Goal: Transaction & Acquisition: Register for event/course

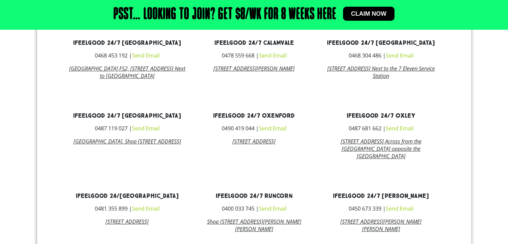
scroll to position [388, 0]
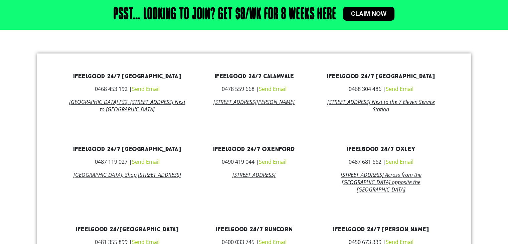
click at [264, 76] on link "ifeelgood 24/7 Calamvale" at bounding box center [253, 76] width 79 height 8
click at [238, 99] on link "[STREET_ADDRESS][PERSON_NAME]" at bounding box center [253, 101] width 81 height 7
click at [231, 100] on link "[STREET_ADDRESS][PERSON_NAME]" at bounding box center [253, 101] width 81 height 7
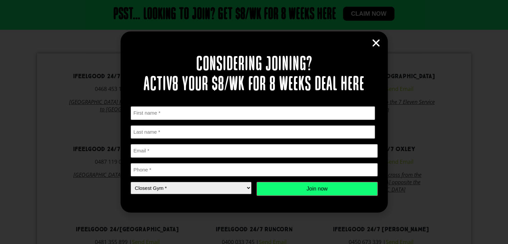
click at [375, 44] on icon "Close" at bounding box center [376, 43] width 10 height 10
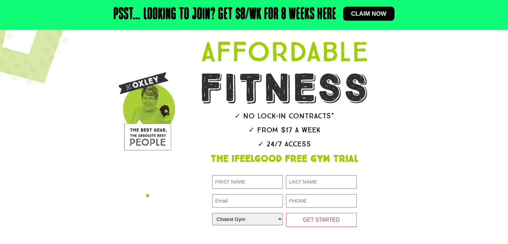
scroll to position [46, 0]
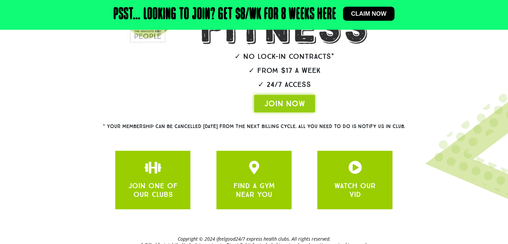
scroll to position [169, 0]
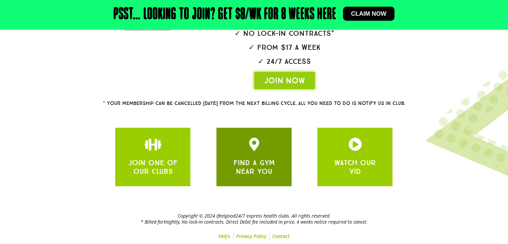
click at [267, 151] on div at bounding box center [253, 146] width 55 height 16
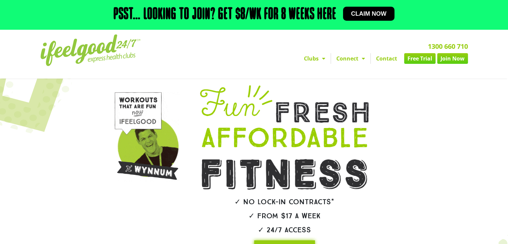
scroll to position [0, 0]
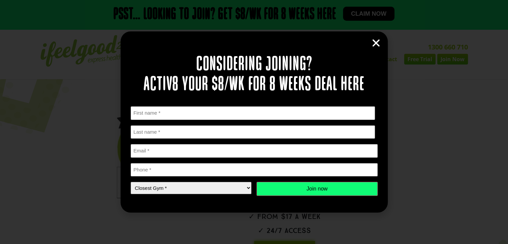
click at [376, 45] on icon "Close" at bounding box center [376, 43] width 10 height 10
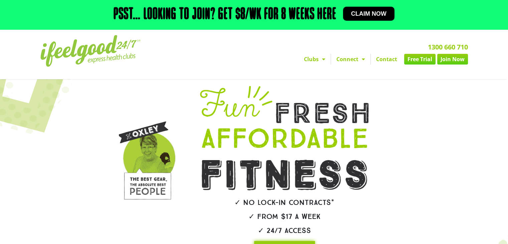
click at [367, 10] on link "Claim now" at bounding box center [368, 14] width 51 height 14
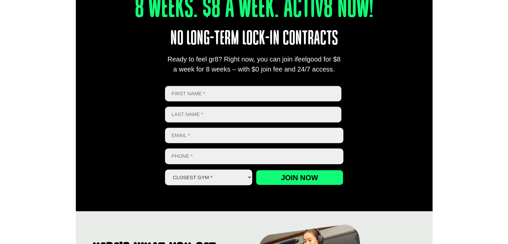
scroll to position [320, 0]
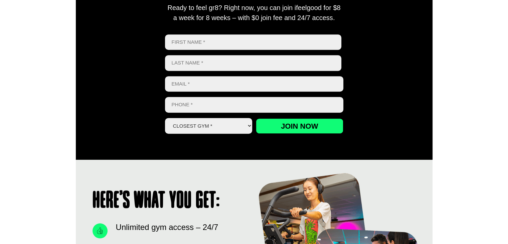
click at [233, 127] on select "Closest Gym * Alexandra Hills Calamvale Coopers Plains Middle Park Oxley Park R…" at bounding box center [208, 126] width 87 height 16
click at [389, 108] on div "8 Weeks. $8 A Week. Activ8 Now! No long-term lock-in contracts Ready to feel gr…" at bounding box center [254, 31] width 356 height 257
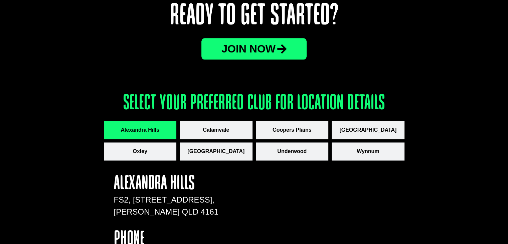
scroll to position [860, 0]
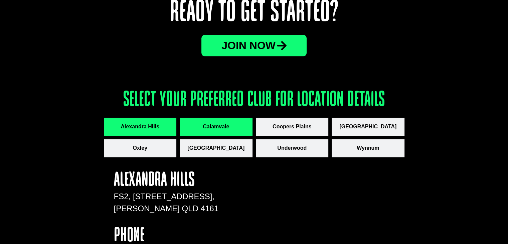
click at [203, 124] on span "Calamvale" at bounding box center [216, 126] width 26 height 8
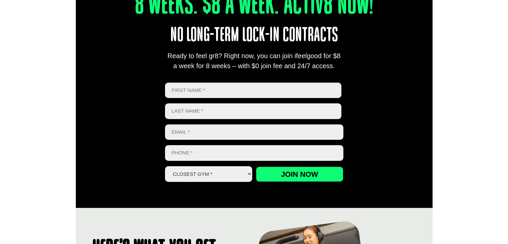
scroll to position [0, 0]
